Goal: Task Accomplishment & Management: Use online tool/utility

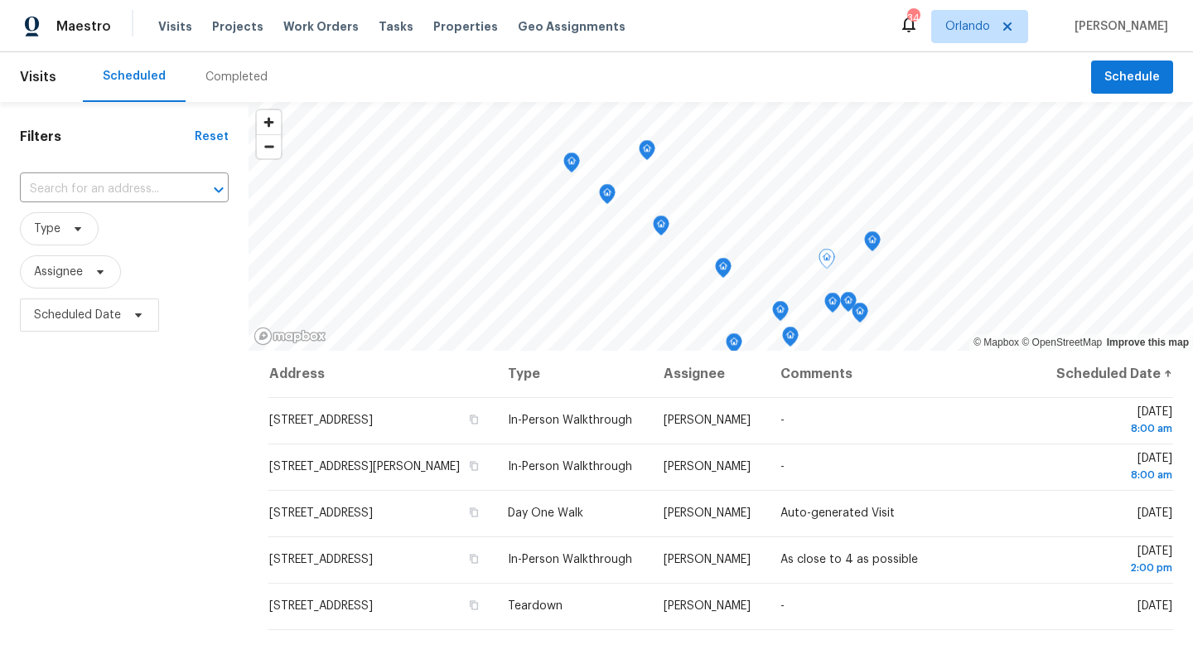
scroll to position [516, 0]
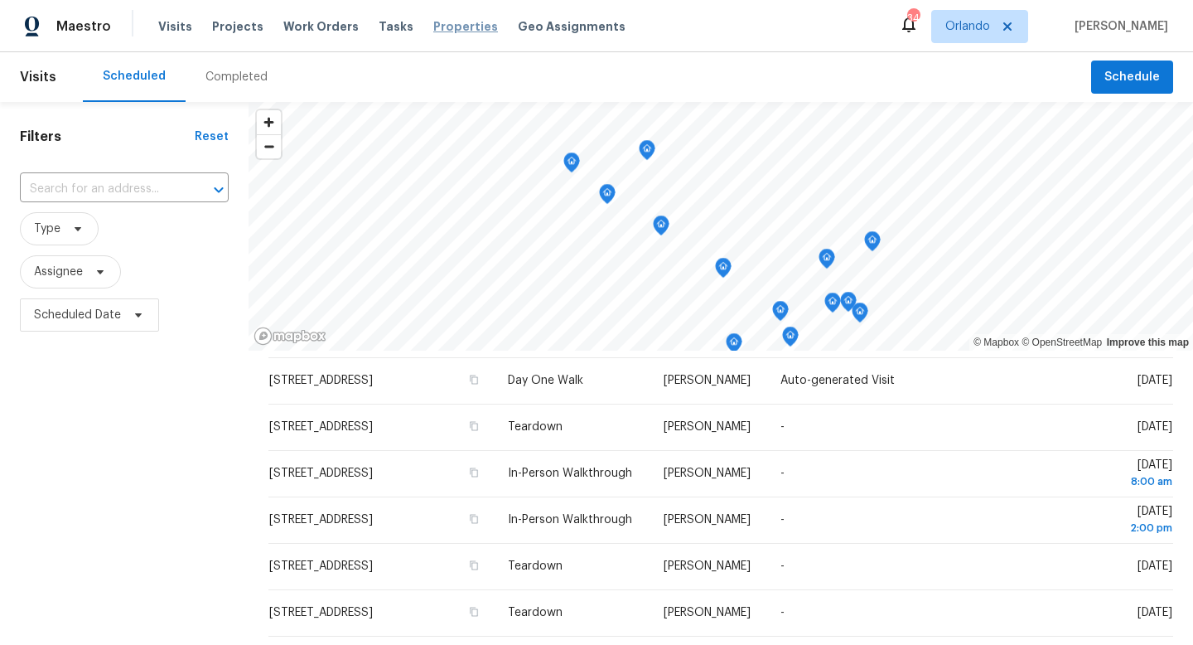
click at [457, 31] on span "Properties" at bounding box center [465, 26] width 65 height 17
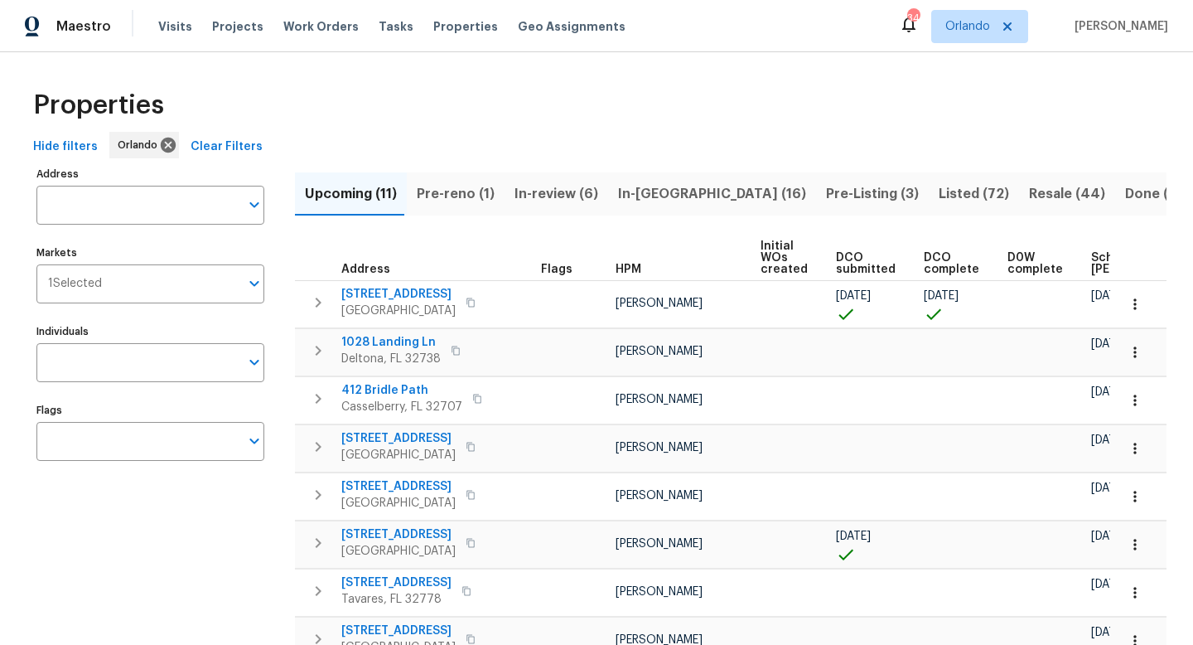
click at [632, 194] on span "In-reno (16)" at bounding box center [712, 193] width 188 height 23
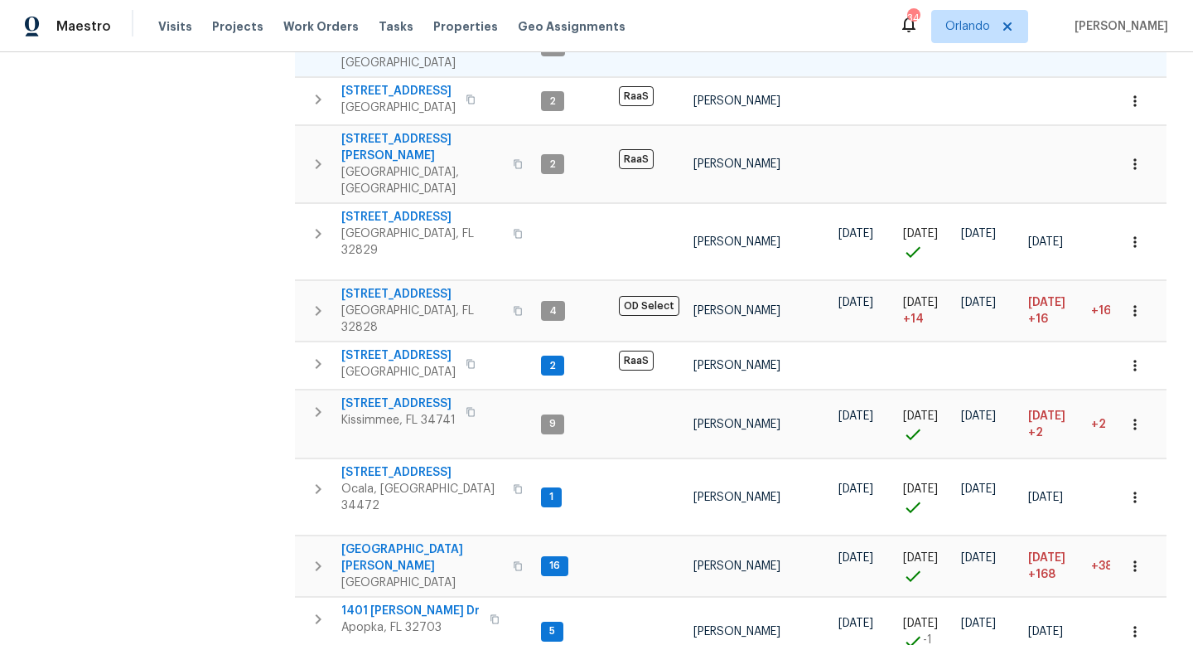
scroll to position [558, 0]
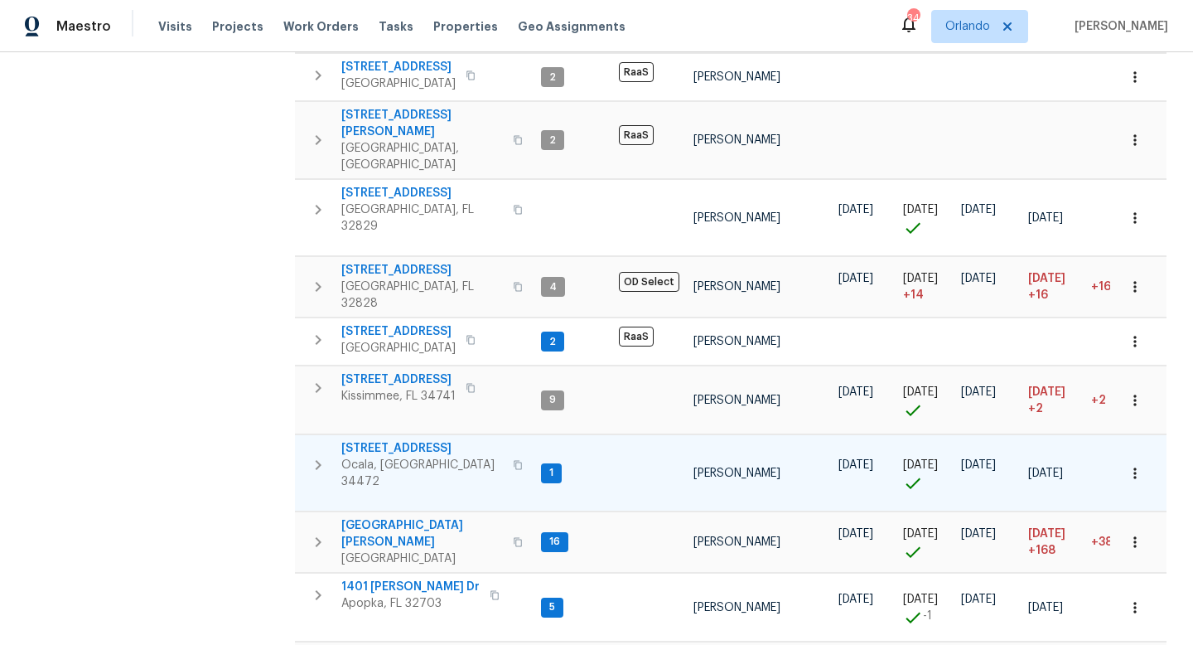
click at [388, 440] on span "7 Dogwood Trl" at bounding box center [422, 448] width 162 height 17
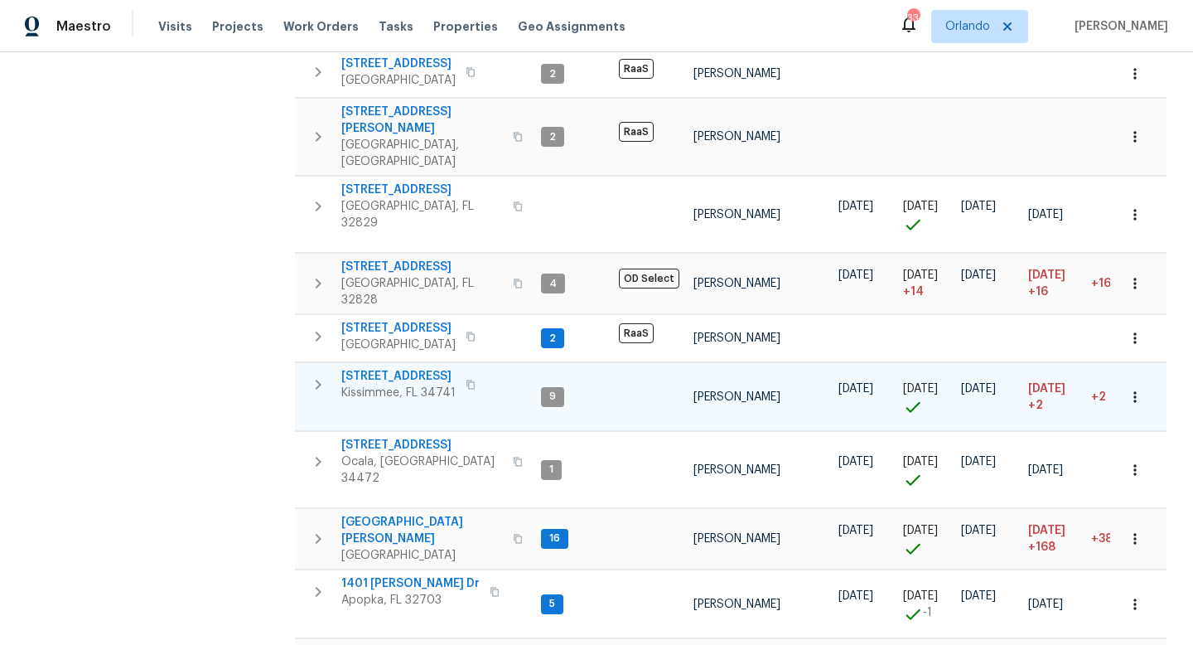
scroll to position [560, 0]
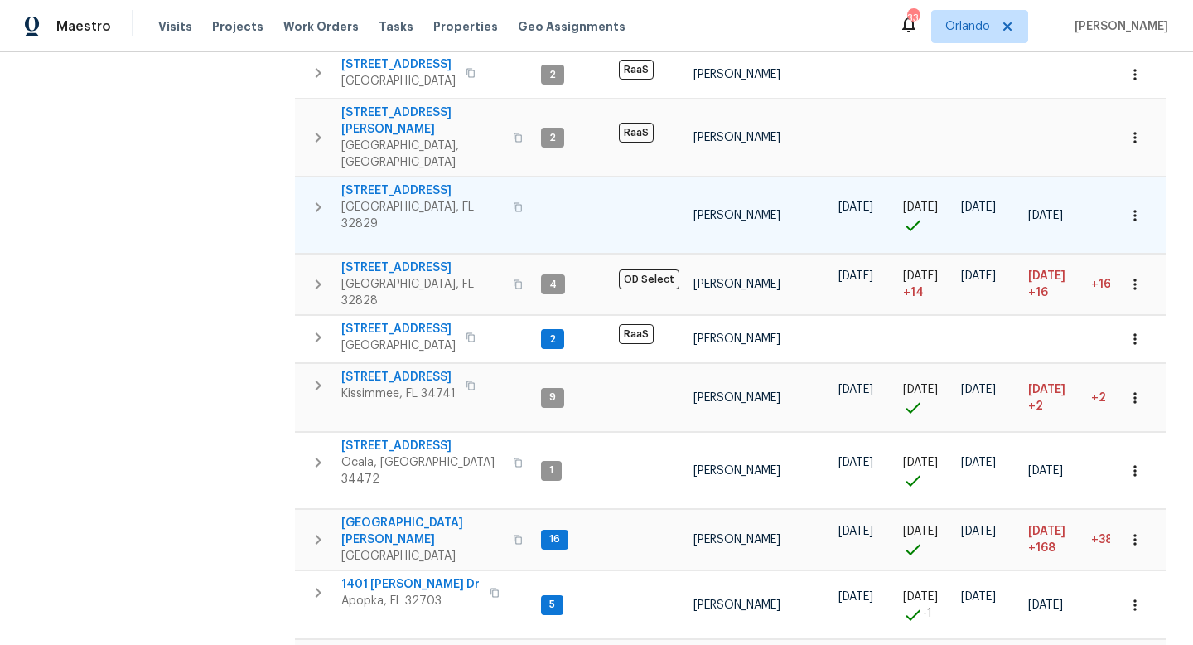
click at [424, 182] on span "7143 Lake Carlisle Blvd" at bounding box center [422, 190] width 162 height 17
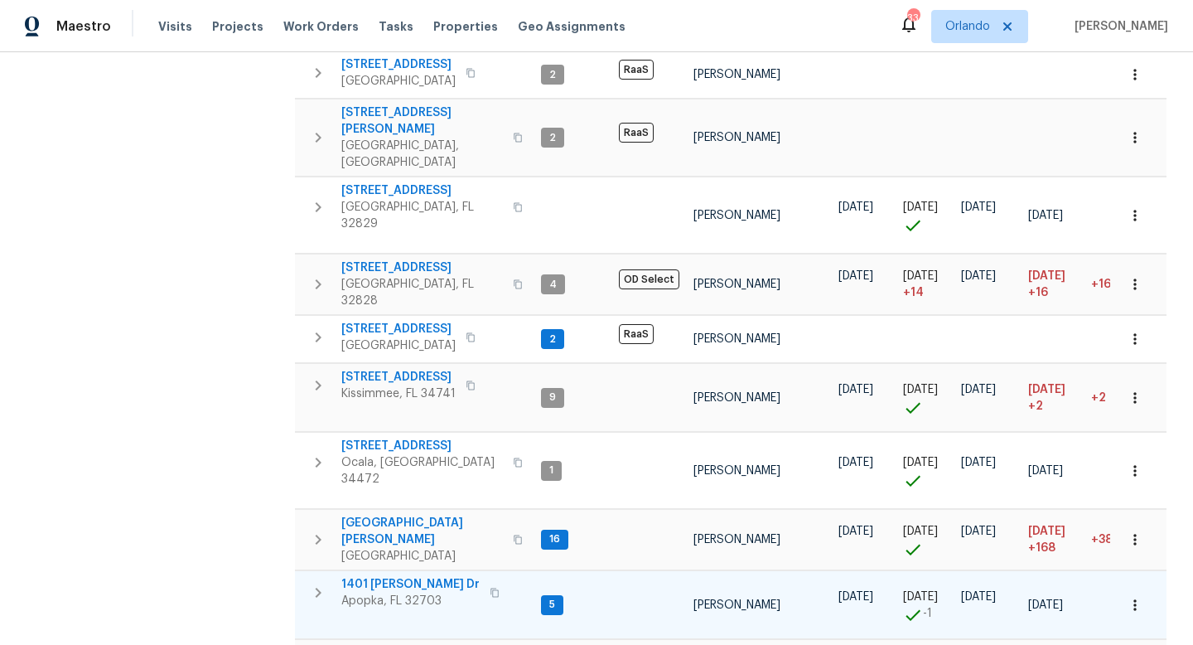
click at [394, 576] on span "1401 Rossman Dr" at bounding box center [410, 584] width 138 height 17
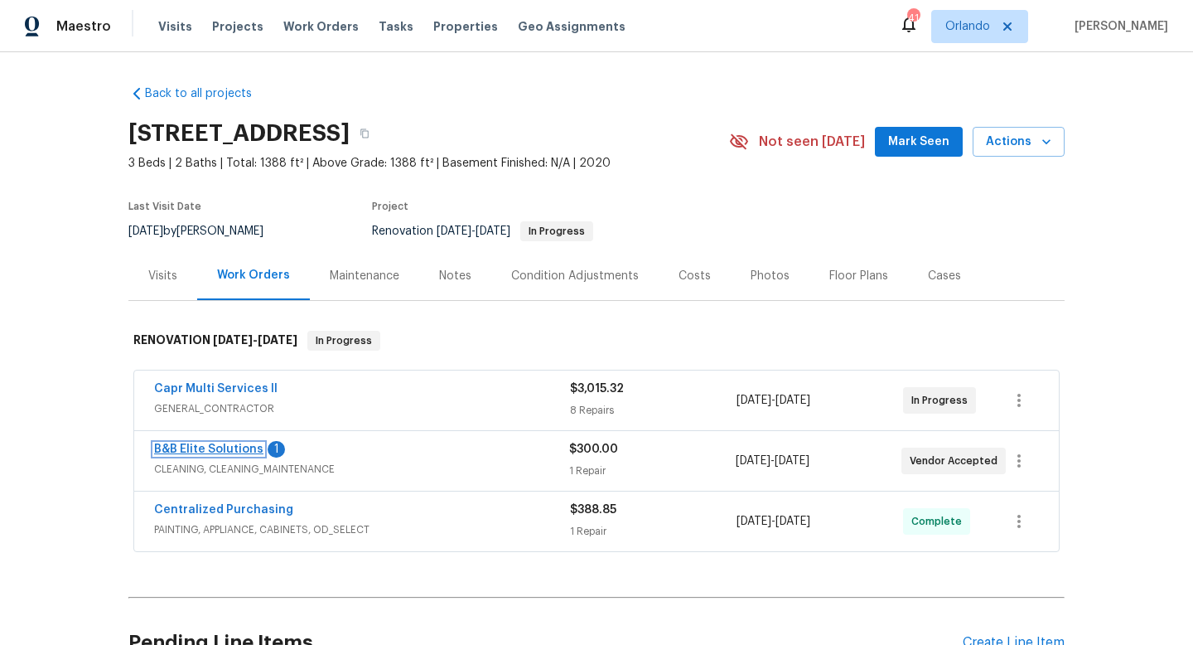
click at [237, 447] on link "B&B Elite Solutions" at bounding box center [208, 449] width 109 height 12
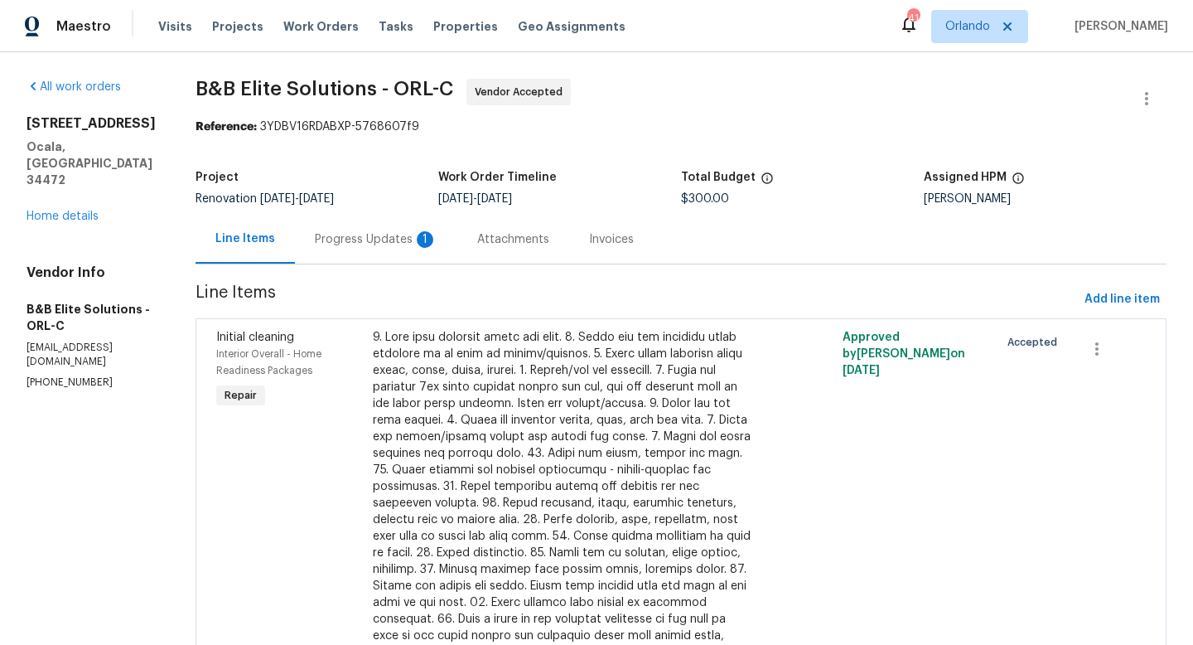
click at [395, 226] on div "Progress Updates 1" at bounding box center [376, 239] width 162 height 49
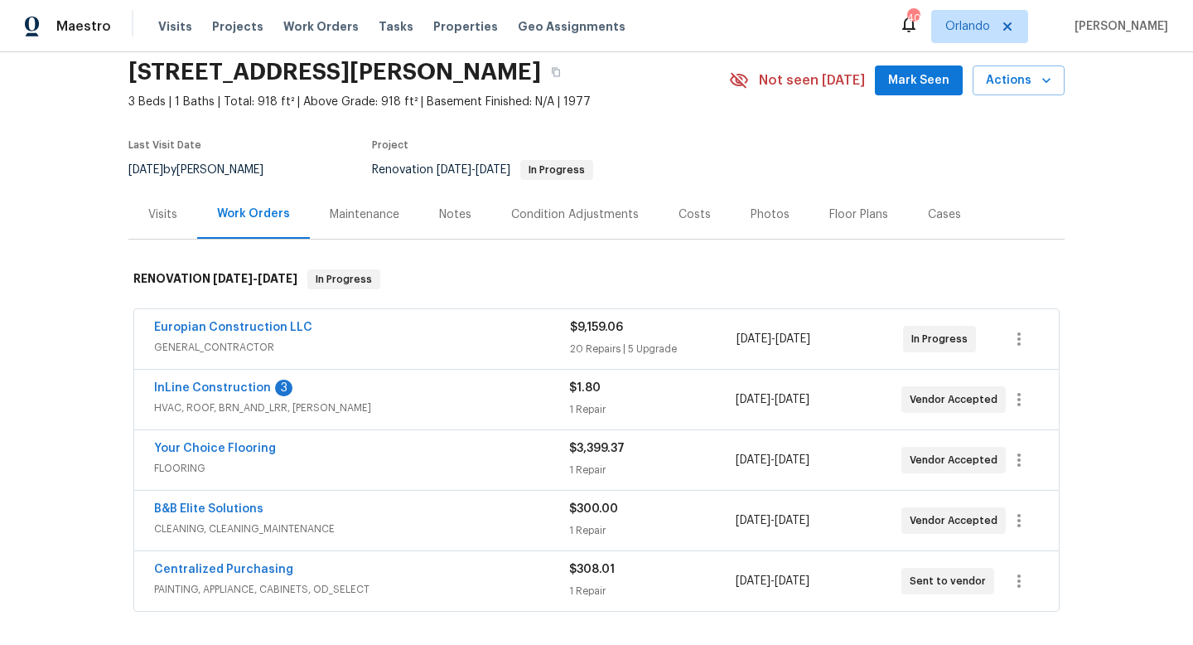
scroll to position [80, 0]
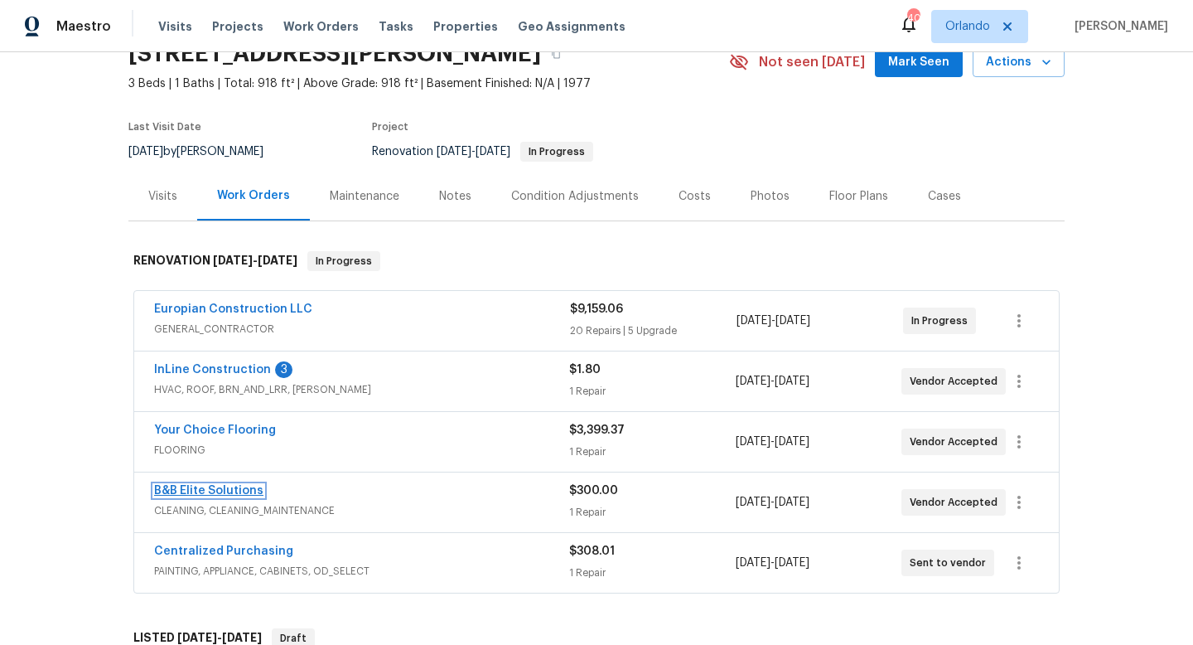
click at [229, 495] on link "B&B Elite Solutions" at bounding box center [208, 491] width 109 height 12
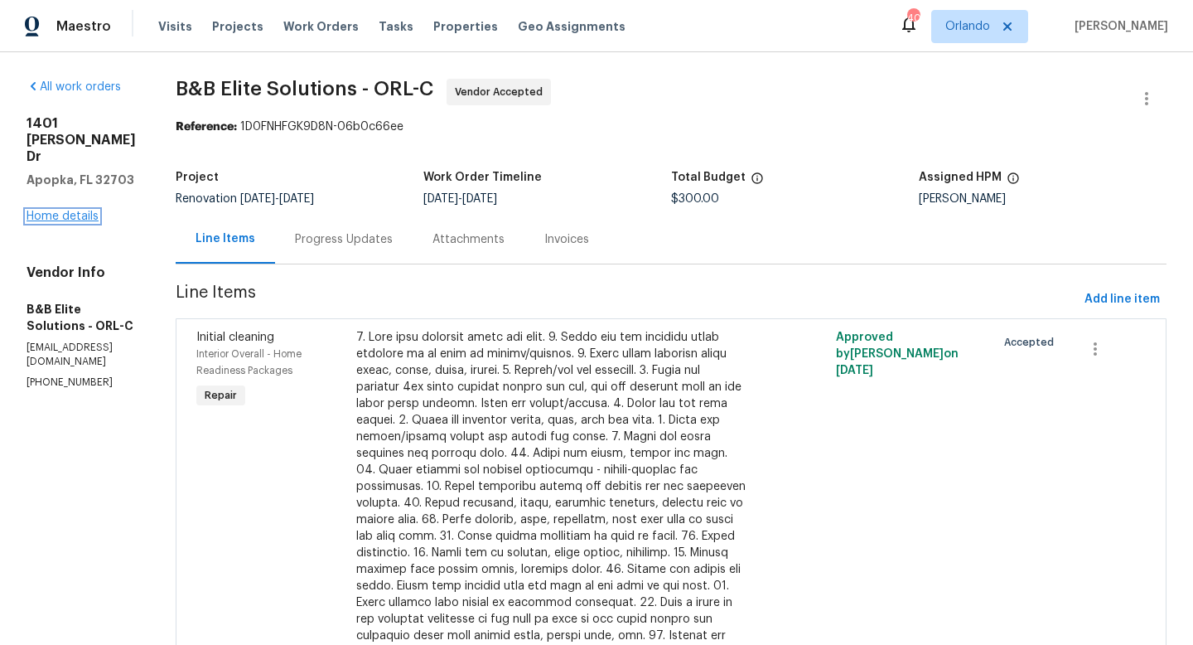
click at [95, 210] on link "Home details" at bounding box center [63, 216] width 72 height 12
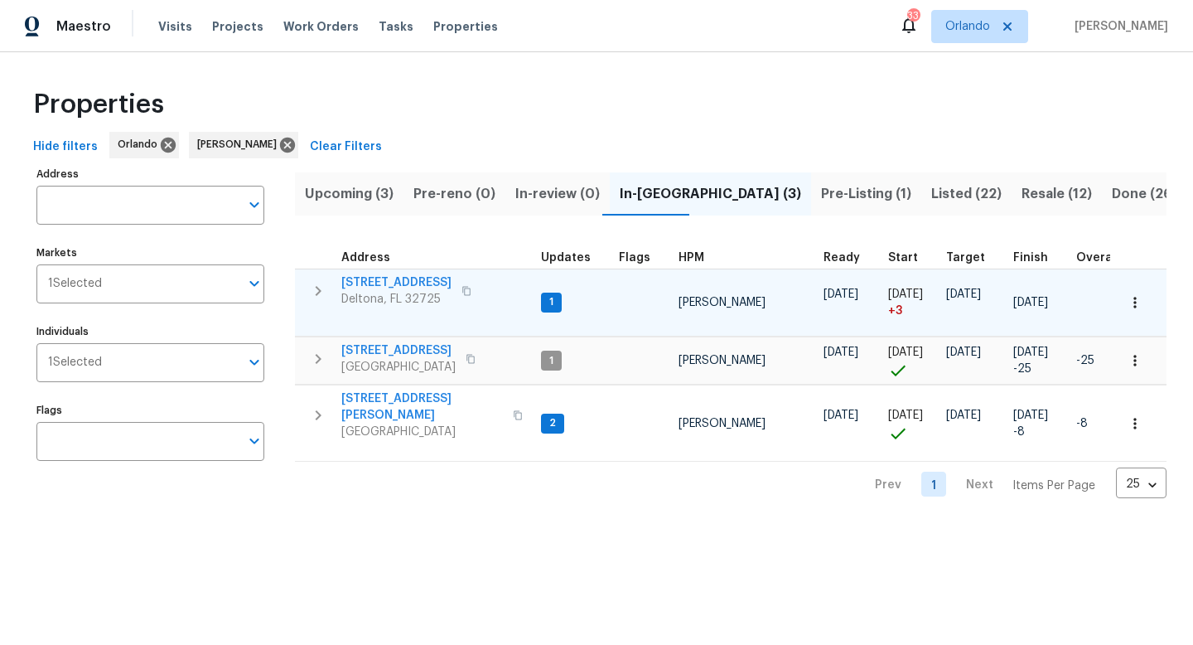
click at [402, 279] on span "[STREET_ADDRESS]" at bounding box center [396, 282] width 110 height 17
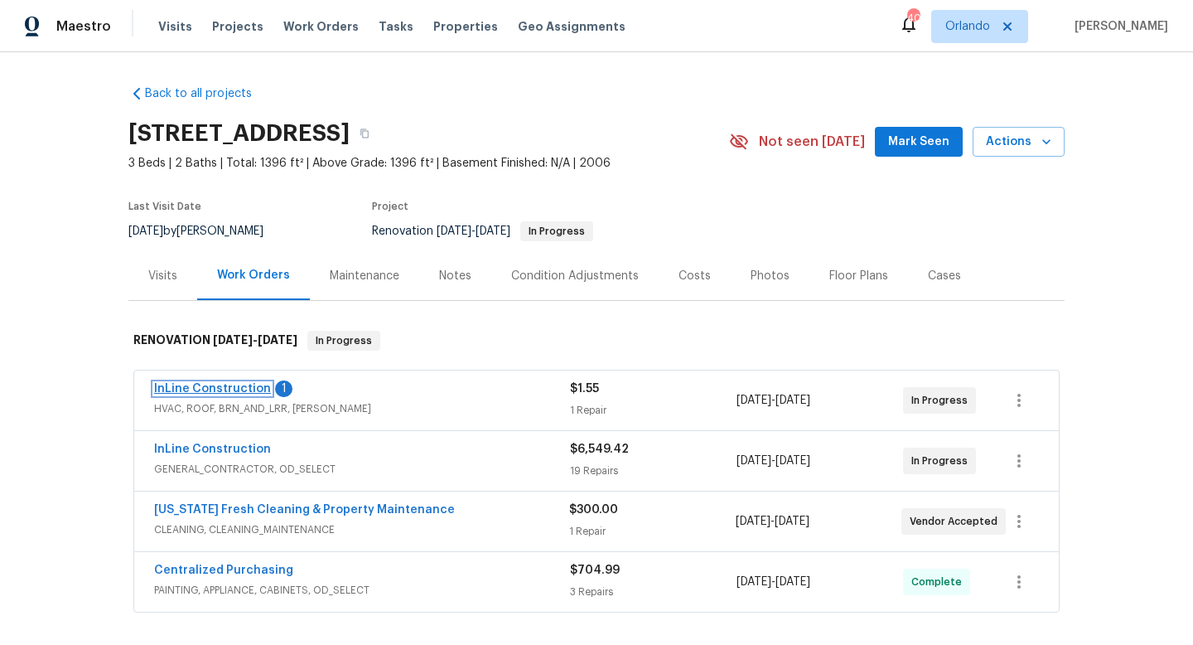
click at [222, 385] on link "InLine Construction" at bounding box center [212, 389] width 117 height 12
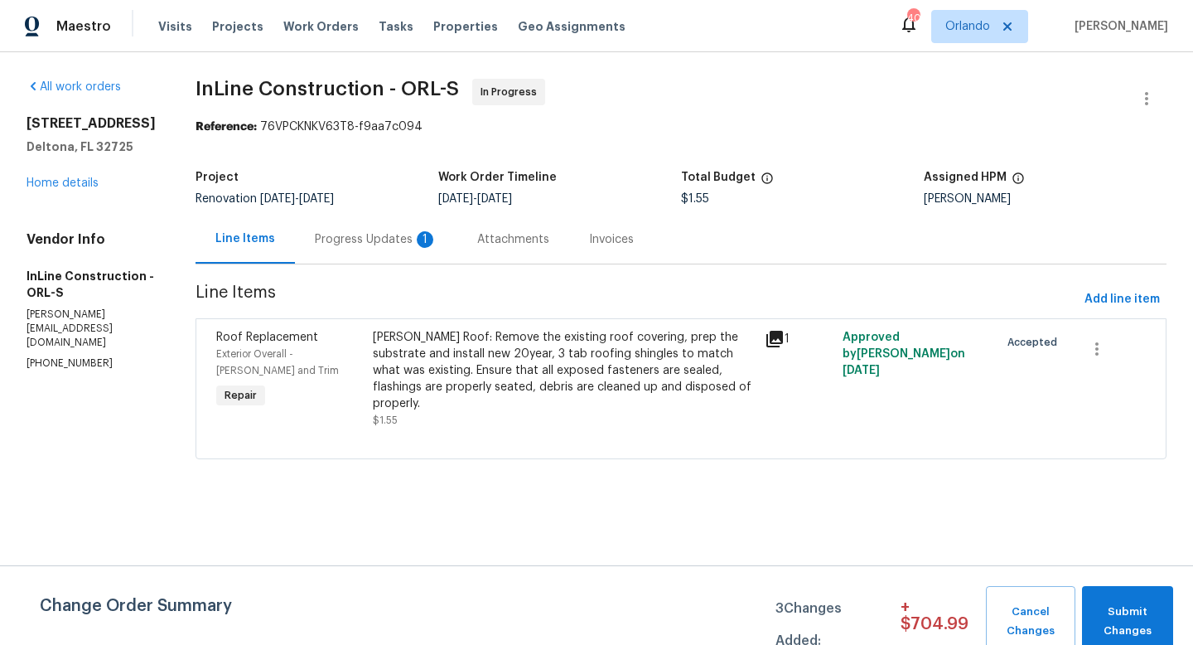
click at [428, 336] on div "[PERSON_NAME] Roof: Remove the existing roof covering, prep the substrate and i…" at bounding box center [564, 370] width 382 height 83
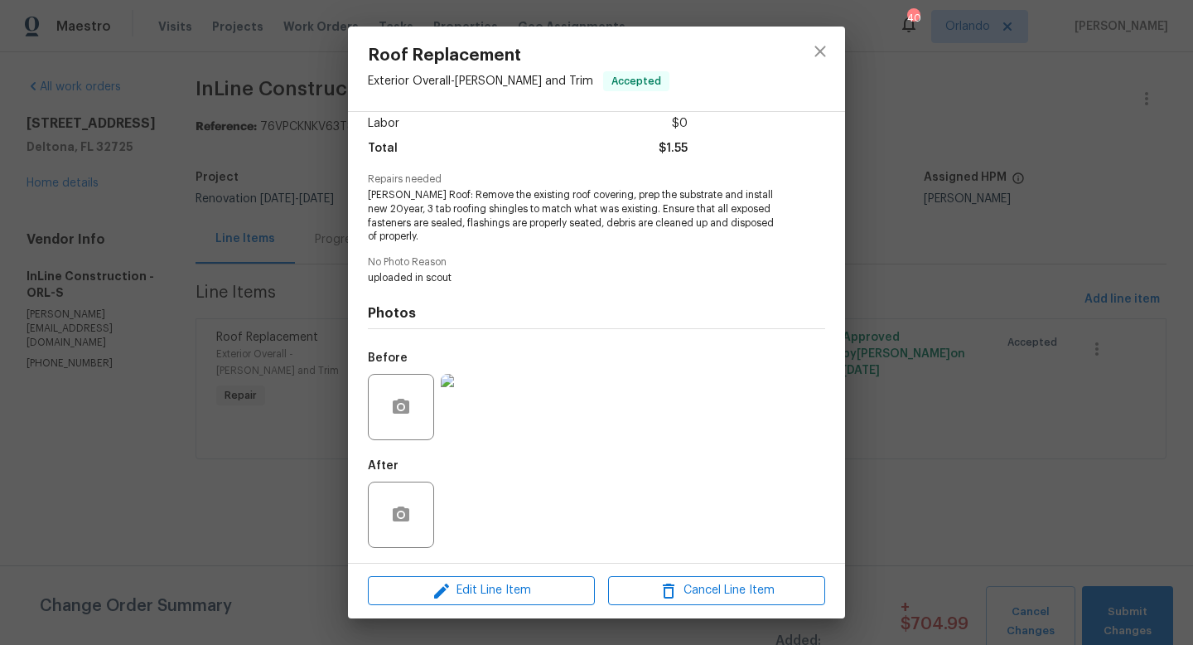
scroll to position [118, 0]
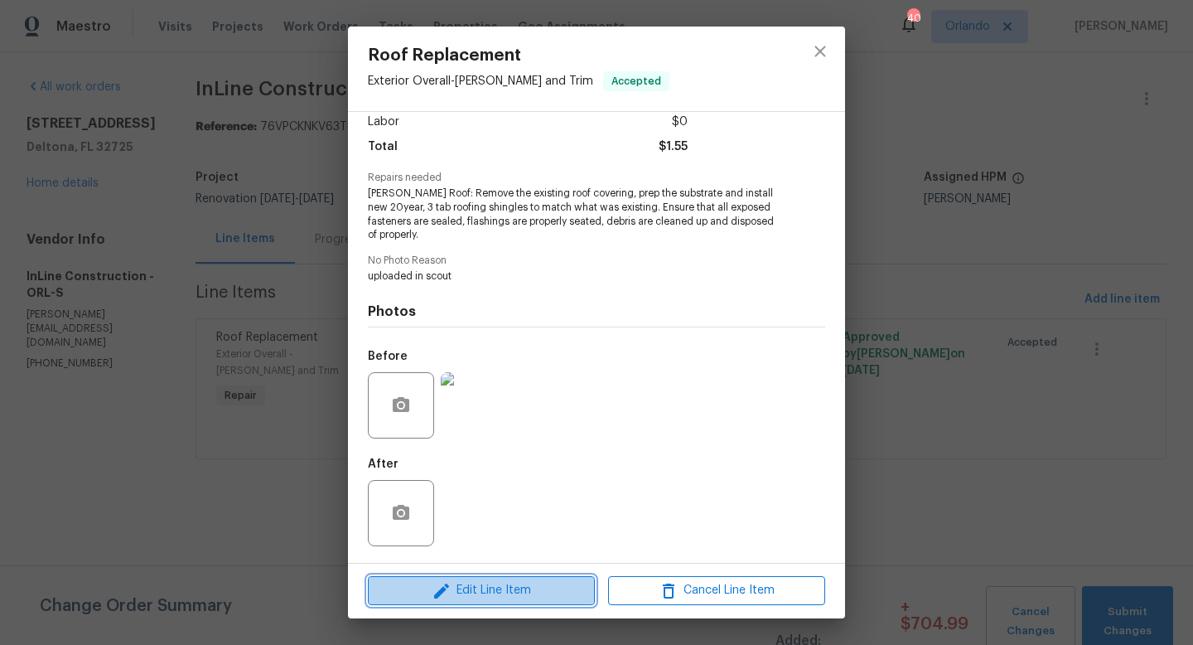
click at [475, 596] on span "Edit Line Item" at bounding box center [481, 590] width 217 height 21
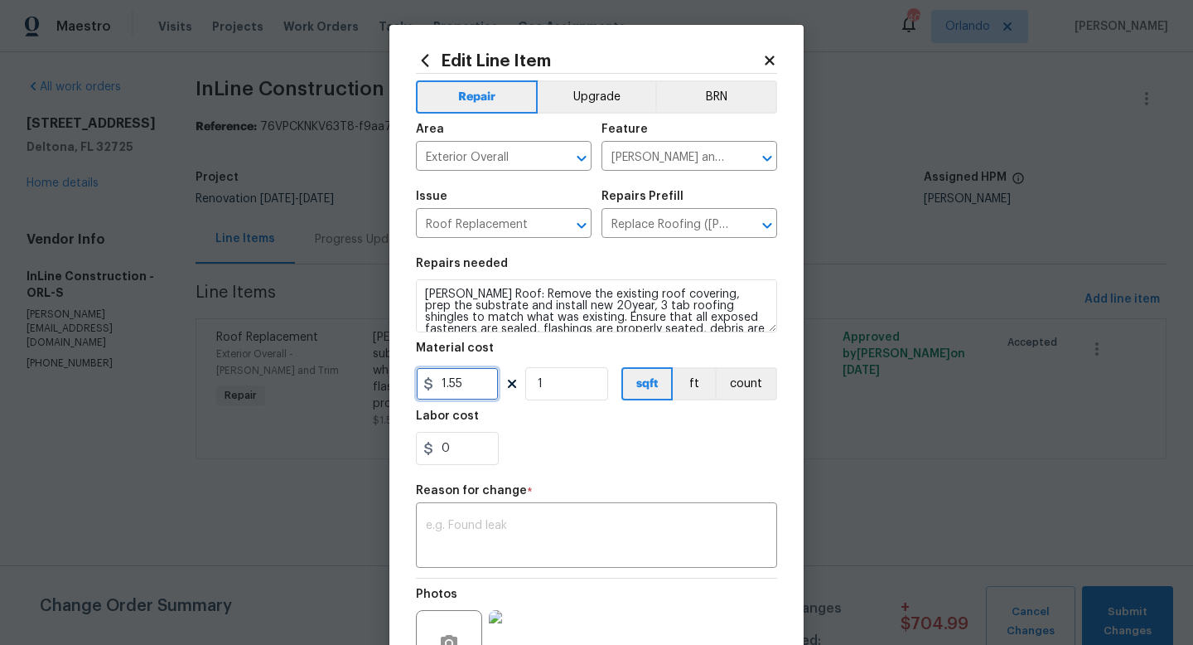
click at [460, 384] on input "1.55" at bounding box center [457, 383] width 83 height 33
type input "10400"
click at [621, 441] on div "0" at bounding box center [596, 448] width 361 height 33
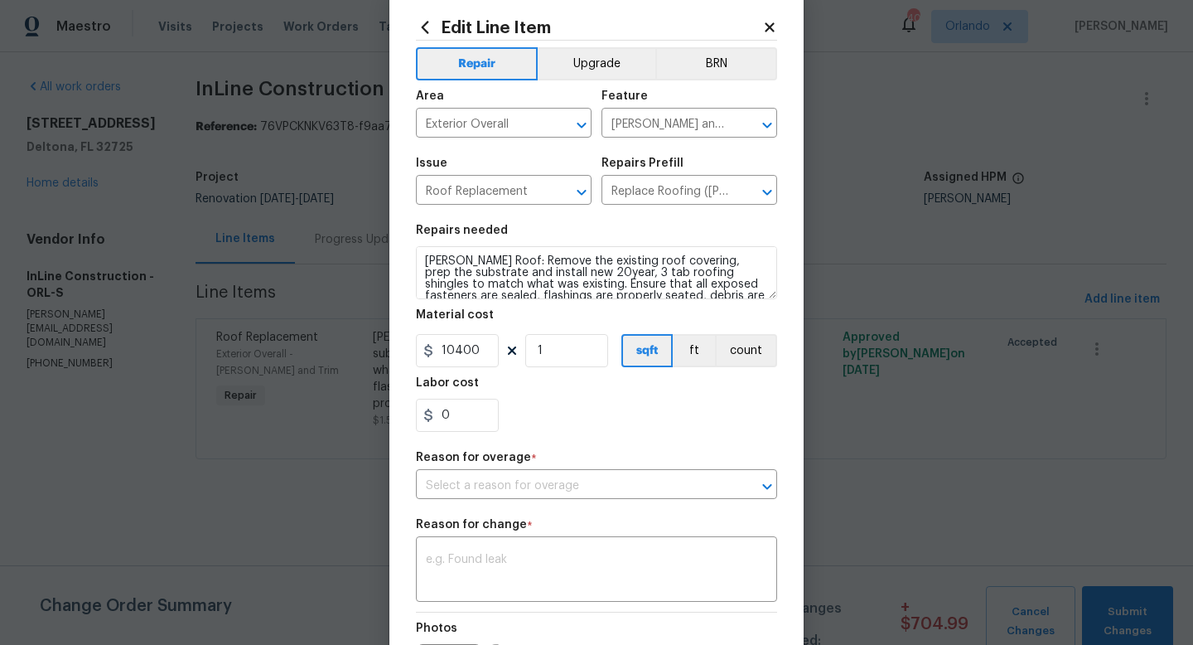
scroll to position [34, 0]
click at [618, 491] on input "text" at bounding box center [573, 485] width 315 height 26
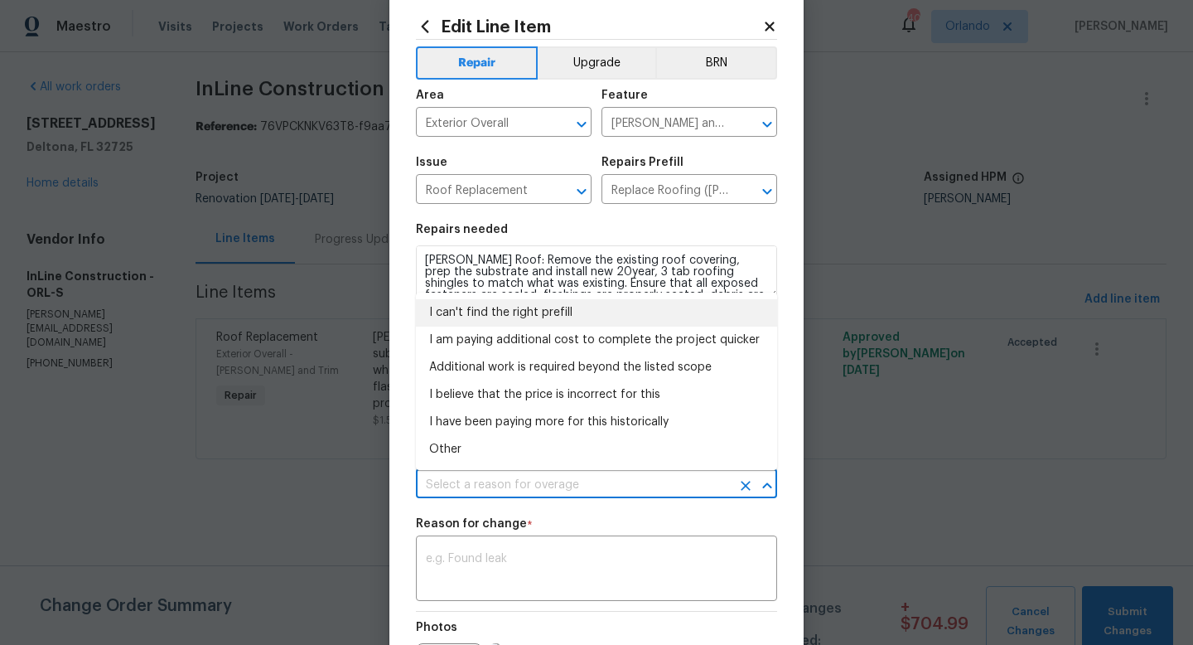
click at [580, 317] on li "I can't find the right prefill" at bounding box center [596, 312] width 361 height 27
type input "I can't find the right prefill"
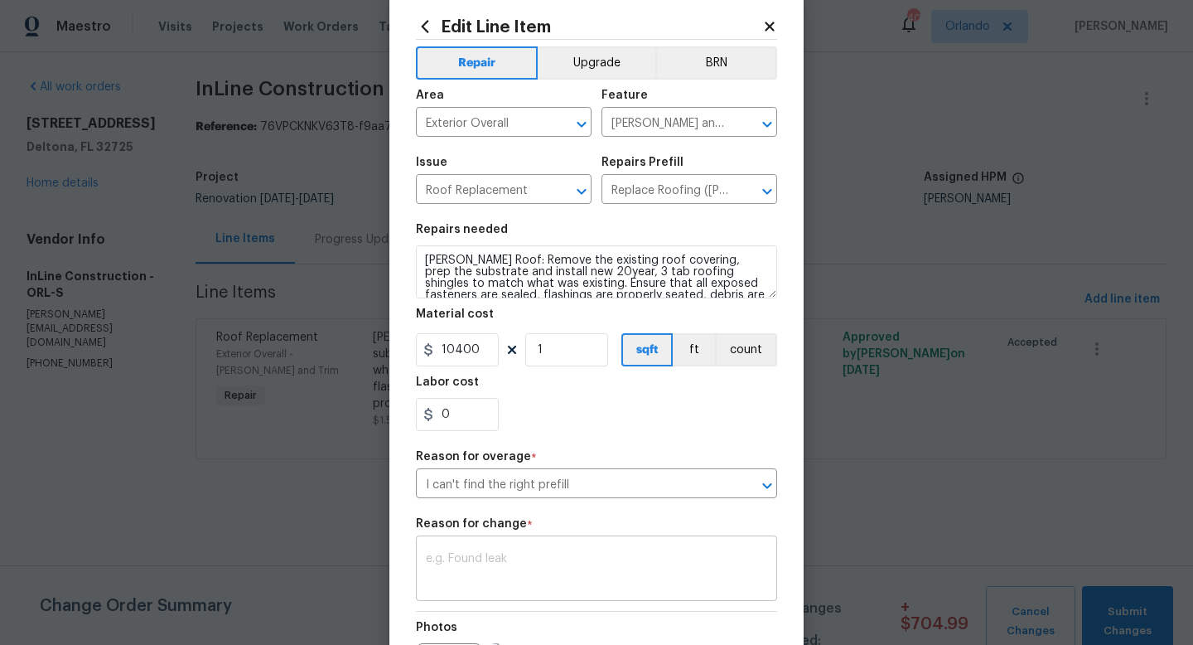
click at [674, 542] on div "x ​" at bounding box center [596, 569] width 361 height 61
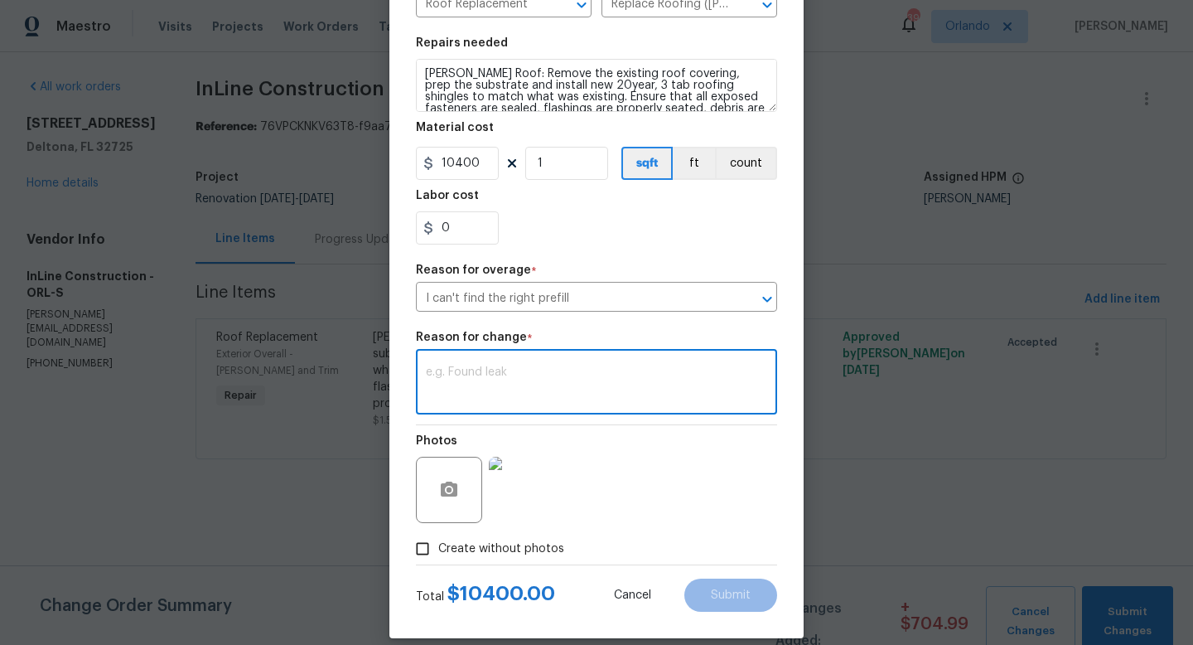
scroll to position [239, 0]
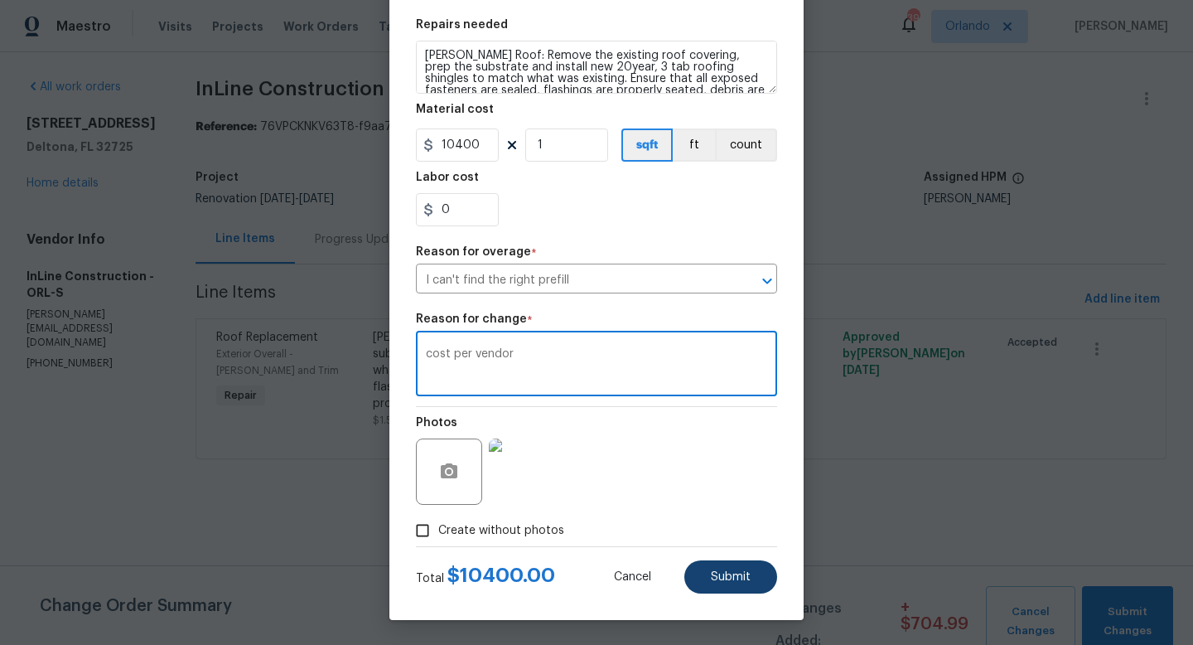
type textarea "cost per vendor"
click at [732, 573] on span "Submit" at bounding box center [731, 577] width 40 height 12
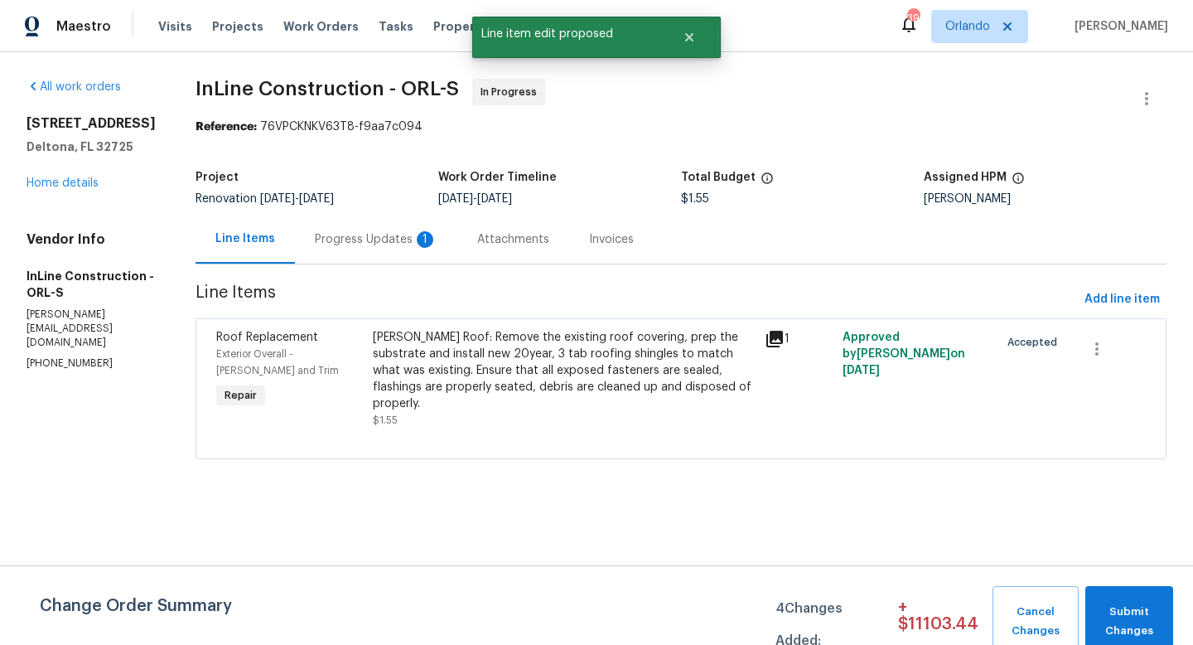
scroll to position [0, 0]
click at [1123, 608] on span "Submit Changes" at bounding box center [1129, 621] width 71 height 38
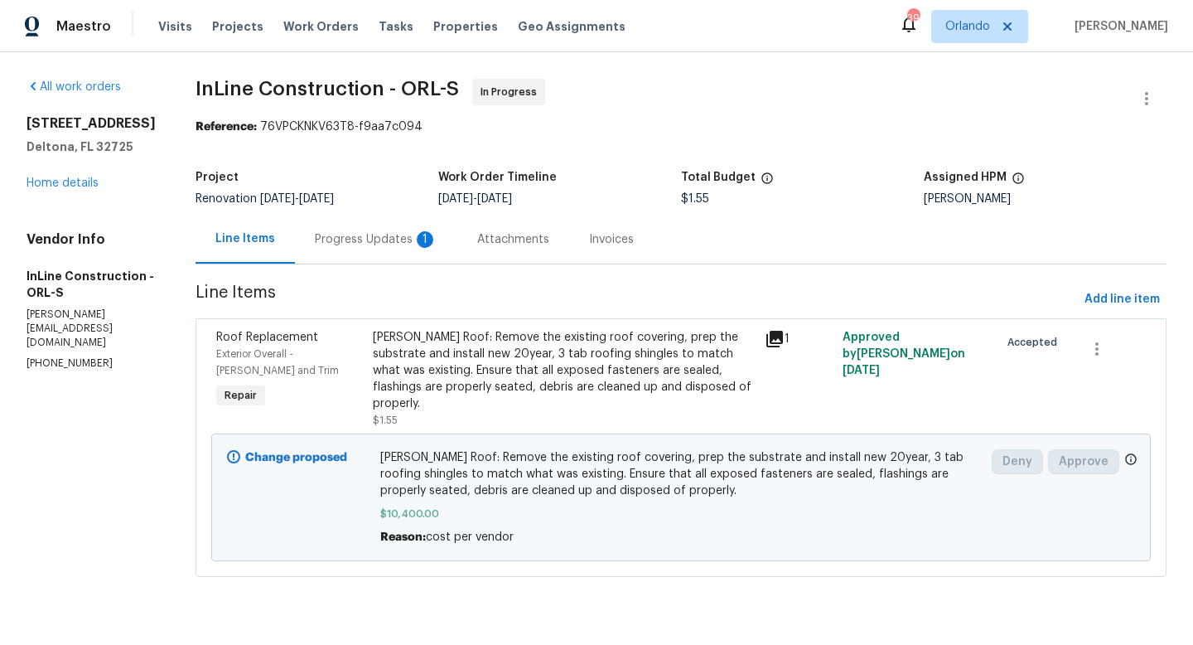
click at [382, 241] on div "Progress Updates 1" at bounding box center [376, 239] width 123 height 17
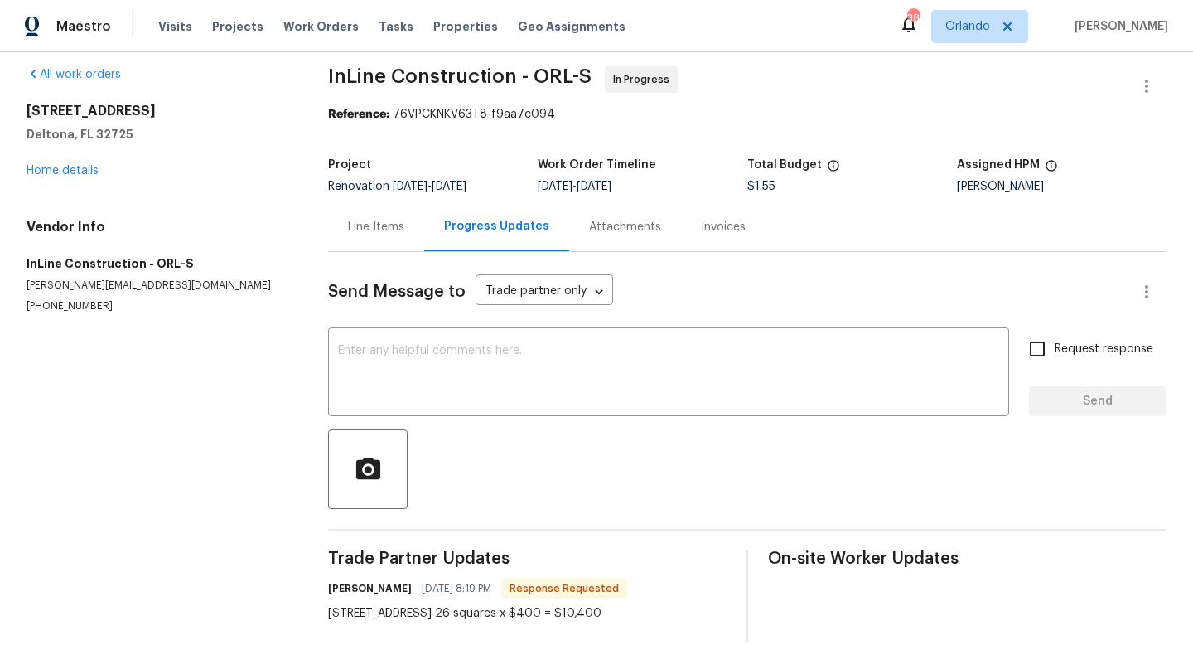
scroll to position [36, 0]
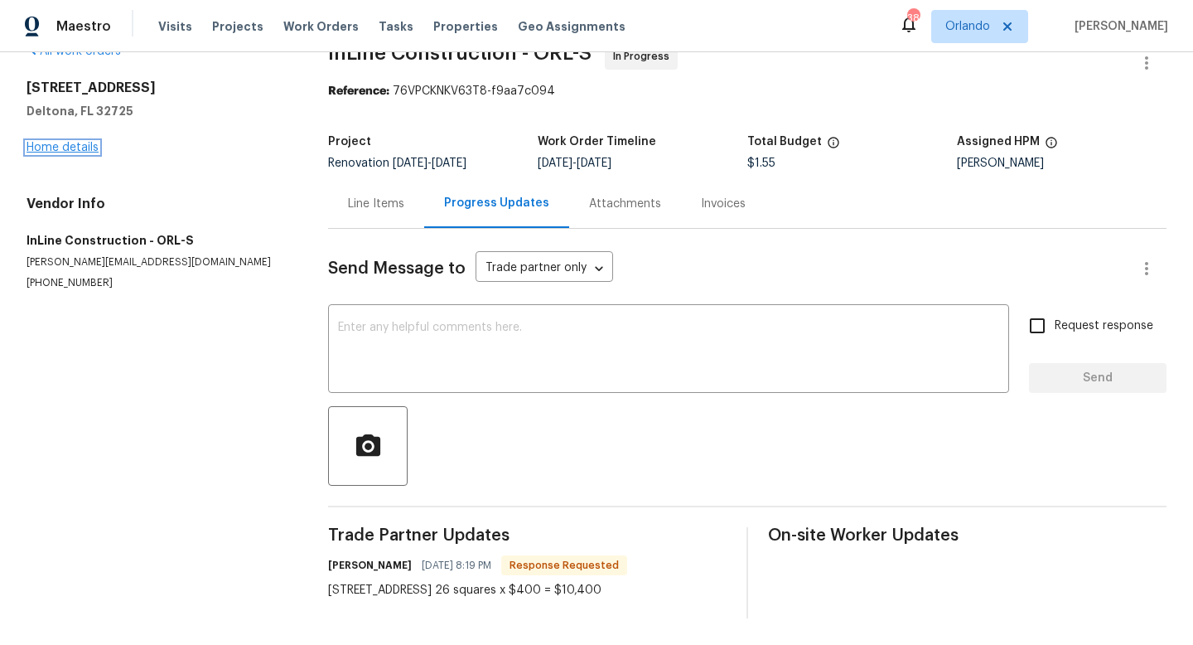
click at [51, 145] on link "Home details" at bounding box center [63, 148] width 72 height 12
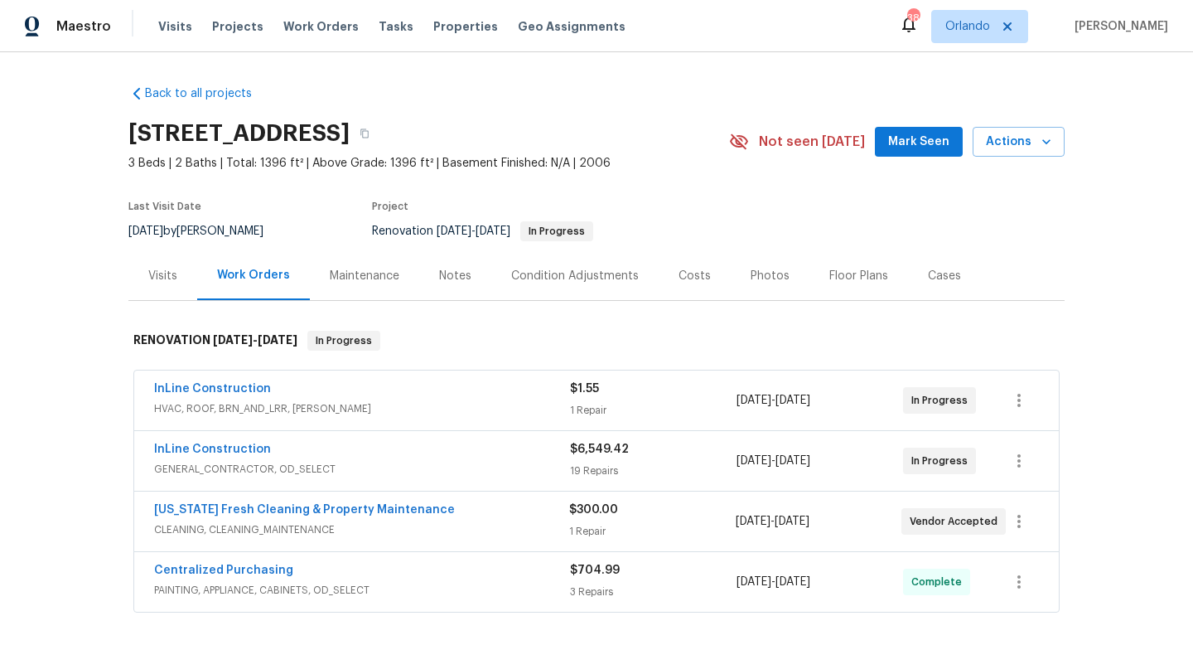
drag, startPoint x: 289, startPoint y: 234, endPoint x: 98, endPoint y: 224, distance: 191.7
click at [98, 225] on div "Back to all projects [STREET_ADDRESS] 3 Beds | 2 Baths | Total: 1396 ft² | Abov…" at bounding box center [596, 348] width 1193 height 592
click at [98, 224] on div "Back to all projects [STREET_ADDRESS] 3 Beds | 2 Baths | Total: 1396 ft² | Abov…" at bounding box center [596, 348] width 1193 height 592
drag, startPoint x: 409, startPoint y: 208, endPoint x: 351, endPoint y: 208, distance: 58.0
click at [351, 208] on div "Last Visit Date [DATE] by [PERSON_NAME] Project Renovation [DATE] - [DATE] In P…" at bounding box center [409, 221] width 562 height 60
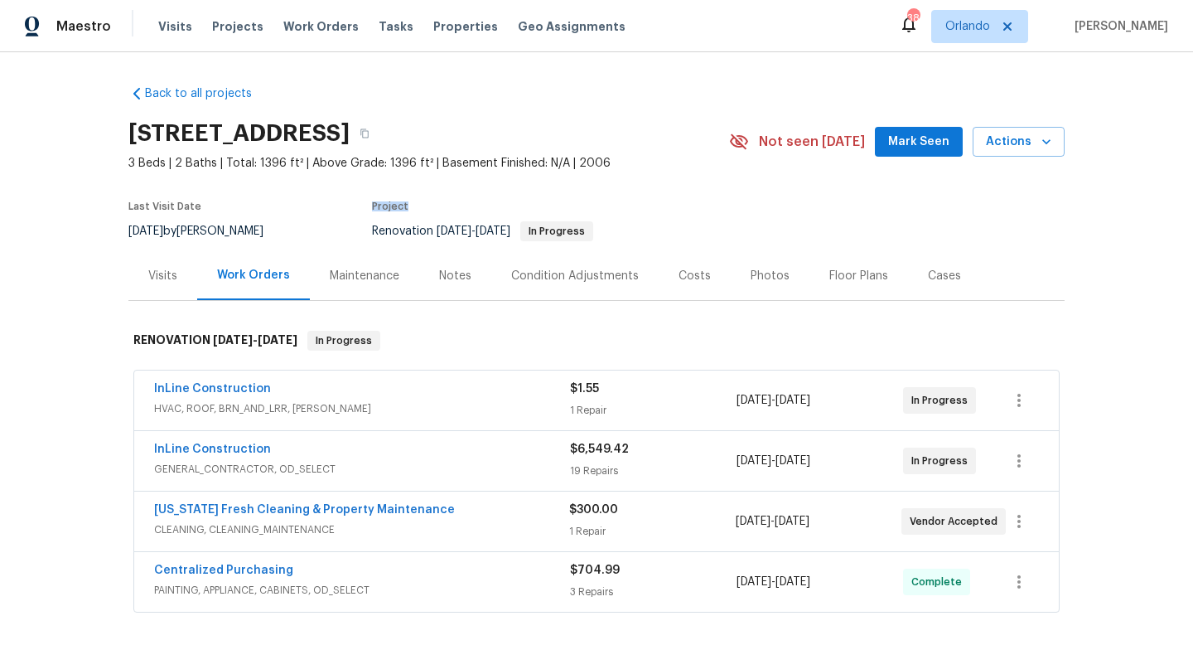
click at [364, 211] on div "Last Visit Date [DATE] by [PERSON_NAME] Project Renovation [DATE] - [DATE] In P…" at bounding box center [409, 221] width 562 height 60
